Goal: Task Accomplishment & Management: Complete application form

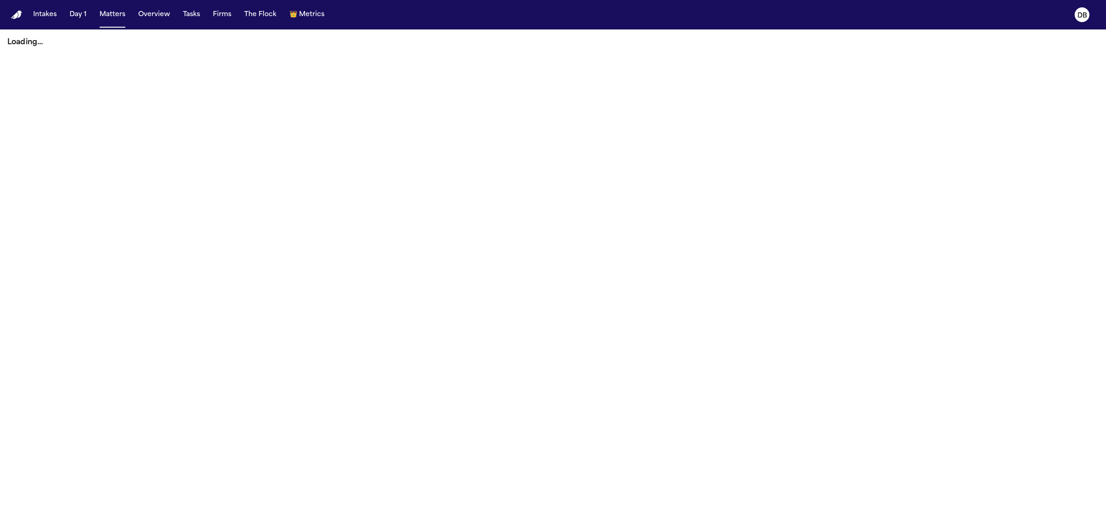
click at [47, 15] on button "Intakes" at bounding box center [44, 14] width 31 height 17
click at [46, 13] on button "Intakes" at bounding box center [44, 14] width 31 height 17
click at [52, 15] on button "Intakes" at bounding box center [44, 14] width 31 height 17
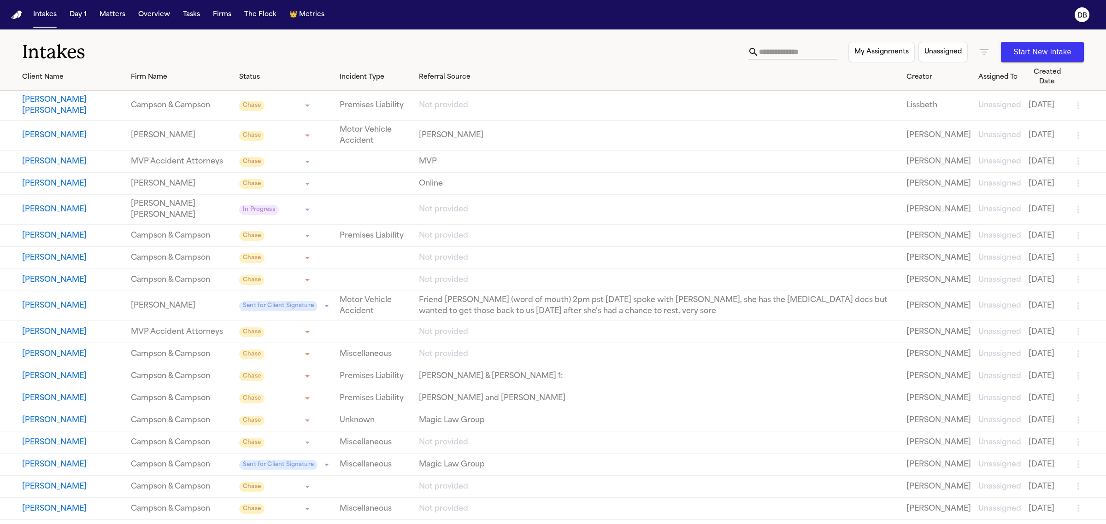
click at [136, 312] on link "[PERSON_NAME]" at bounding box center [181, 305] width 101 height 11
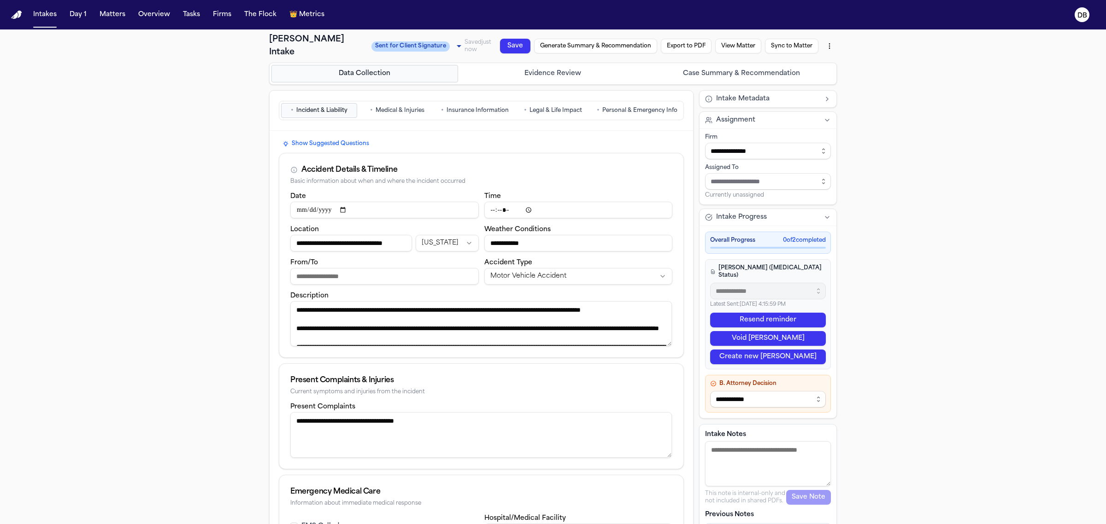
click at [461, 280] on input "From/To" at bounding box center [384, 276] width 188 height 17
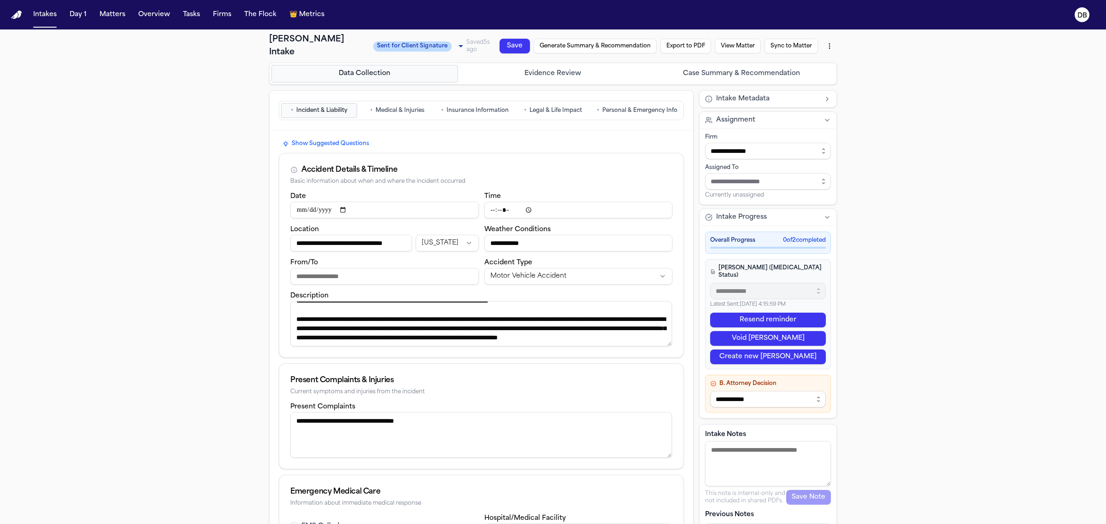
scroll to position [92, 0]
click at [634, 118] on div "• Incident & Liability • Medical & Injuries • Insurance Information • Legal & L…" at bounding box center [481, 110] width 405 height 19
click at [635, 112] on span "Personal & Emergency Info" at bounding box center [639, 110] width 75 height 7
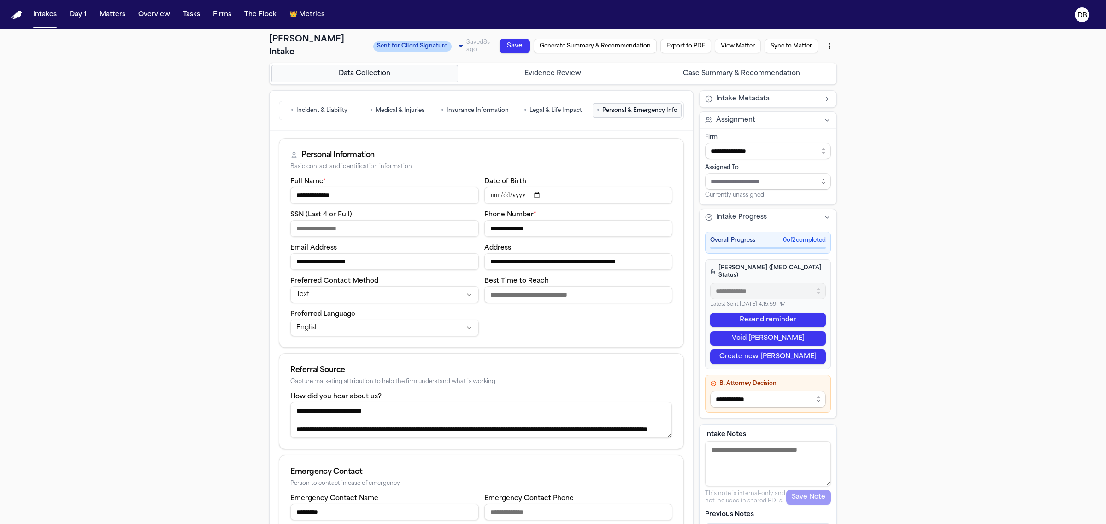
click at [515, 45] on button "Save" at bounding box center [515, 46] width 30 height 15
click at [440, 48] on body "**********" at bounding box center [553, 262] width 1106 height 524
click at [396, 105] on span "Signed" at bounding box center [385, 108] width 27 height 10
type input "******"
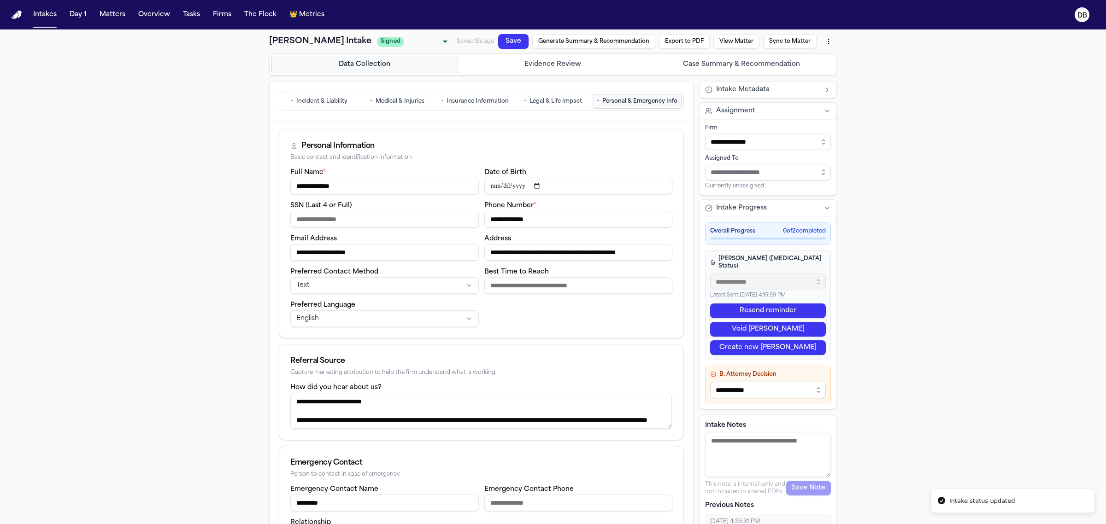
click at [632, 41] on button "Generate Summary & Recommendation" at bounding box center [593, 41] width 123 height 15
click at [802, 60] on button "Case Summary & Recommendation" at bounding box center [741, 65] width 187 height 18
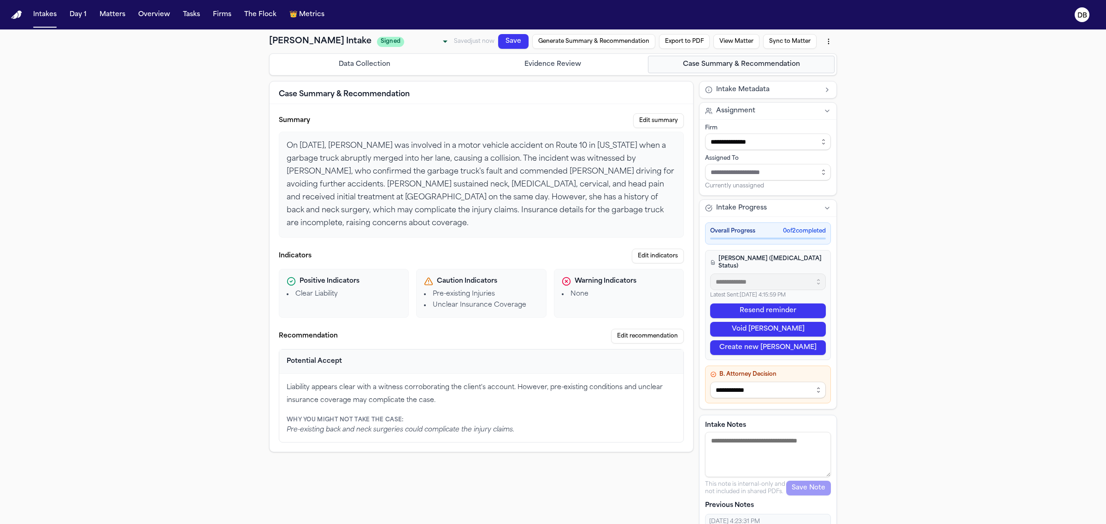
click at [689, 38] on button "Export to PDF" at bounding box center [684, 41] width 51 height 15
click at [608, 98] on button "Export anyway" at bounding box center [588, 99] width 47 height 9
click at [818, 45] on html "**********" at bounding box center [553, 262] width 1106 height 524
click at [813, 63] on div "Download PDF ([DATE] 8:44:57 AM)" at bounding box center [759, 61] width 122 height 15
drag, startPoint x: 273, startPoint y: 35, endPoint x: 333, endPoint y: 45, distance: 60.7
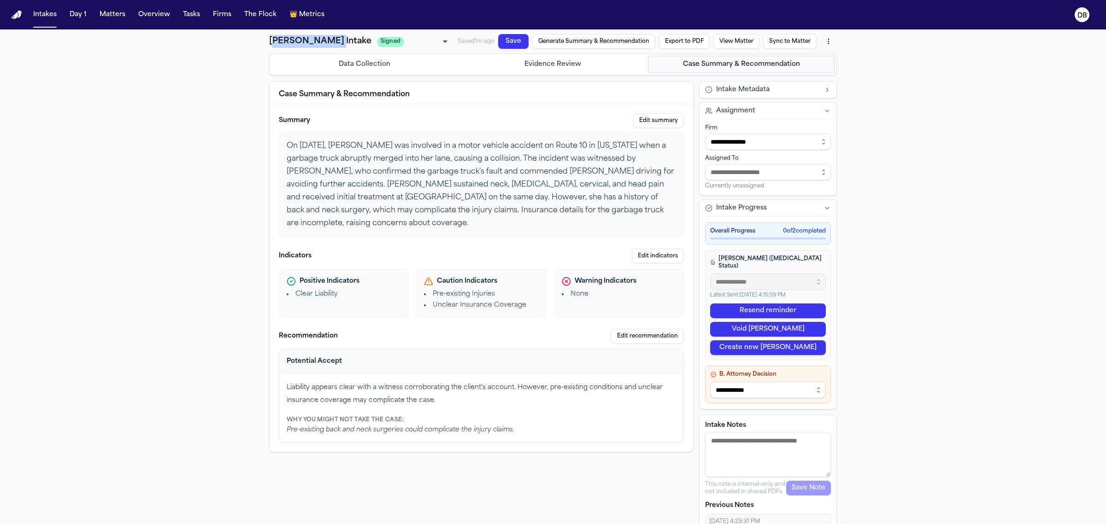
click at [333, 45] on h1 "[PERSON_NAME] Intake" at bounding box center [320, 41] width 102 height 13
drag, startPoint x: 336, startPoint y: 44, endPoint x: 263, endPoint y: 35, distance: 72.8
click at [263, 35] on div "[PERSON_NAME] Intake Signed Signed ****** ​ Saved 1m ago Save Generate Summary …" at bounding box center [553, 310] width 590 height 562
